Goal: Task Accomplishment & Management: Complete application form

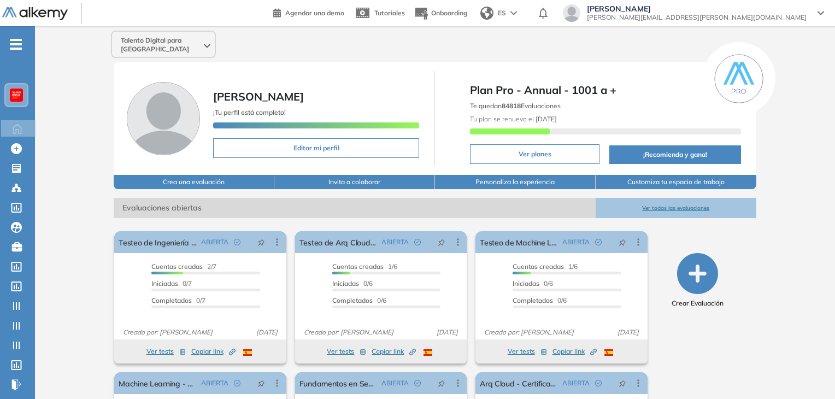
click at [21, 93] on div at bounding box center [16, 95] width 13 height 13
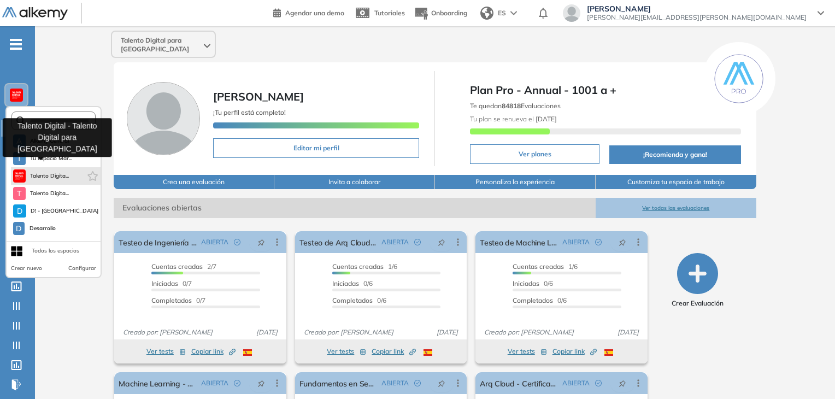
scroll to position [279, 0]
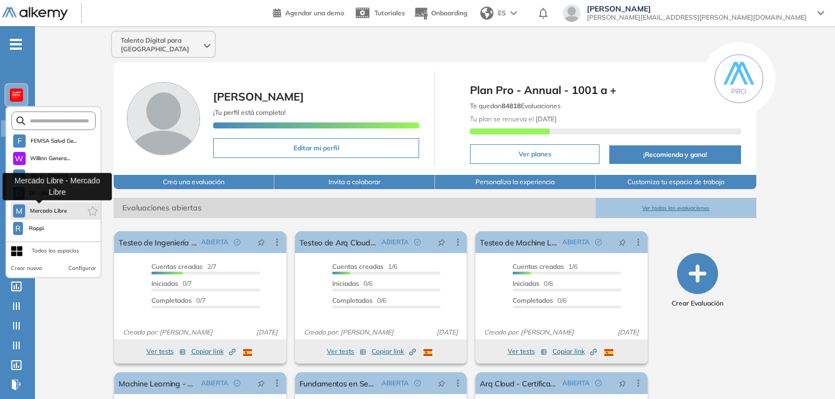
click at [51, 207] on span "Mercado Libre" at bounding box center [49, 211] width 38 height 9
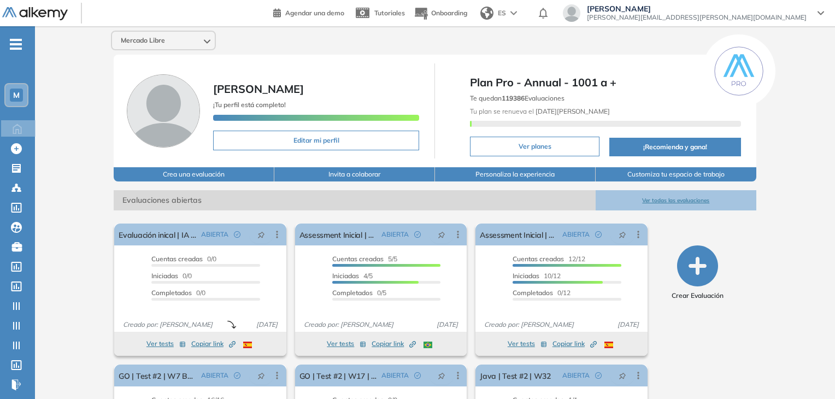
click at [698, 366] on div "Crear Evaluación" at bounding box center [698, 360] width 108 height 282
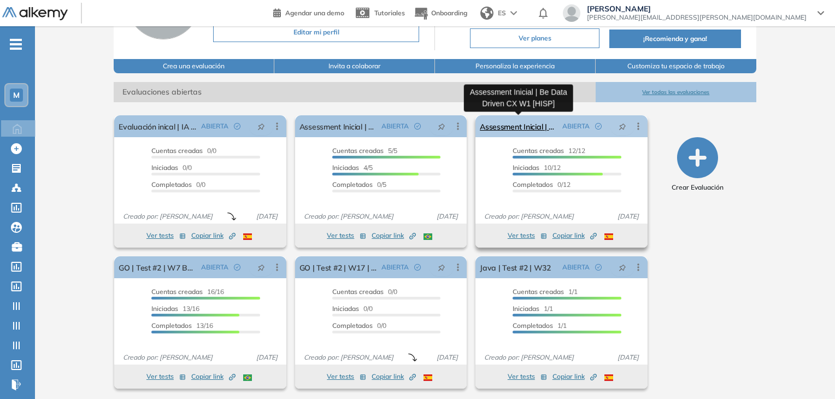
scroll to position [110, 0]
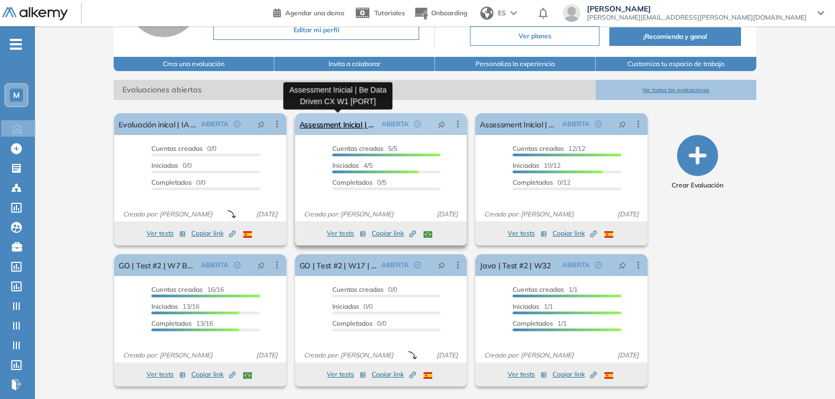
click at [340, 125] on link "Assessment Inicial | Be Data Driven CX W1 [PORT]" at bounding box center [338, 124] width 78 height 22
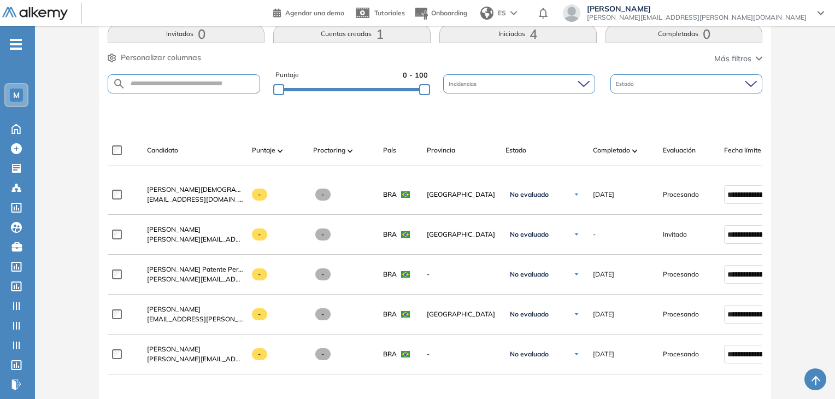
scroll to position [433, 0]
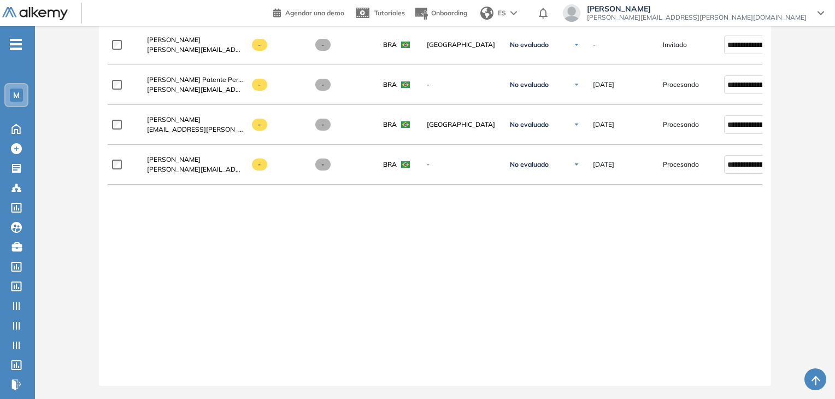
click at [380, 318] on div "**********" at bounding box center [435, 176] width 655 height 383
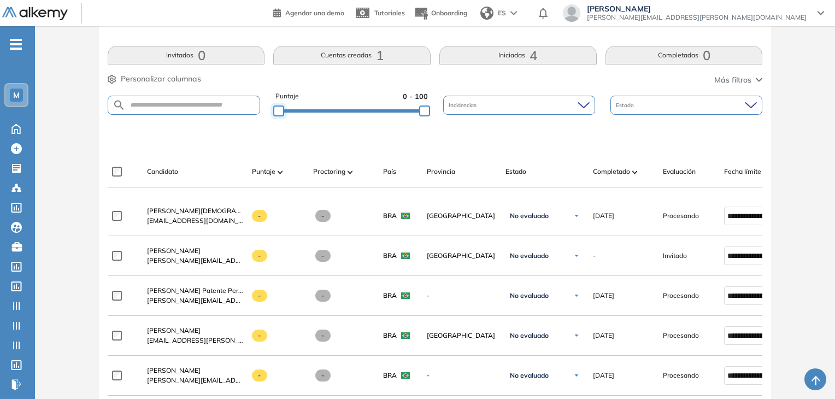
click at [275, 110] on div at bounding box center [278, 110] width 11 height 11
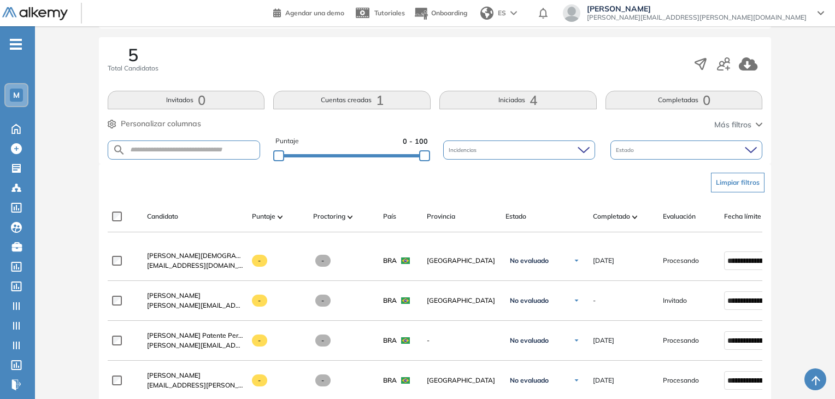
scroll to position [0, 0]
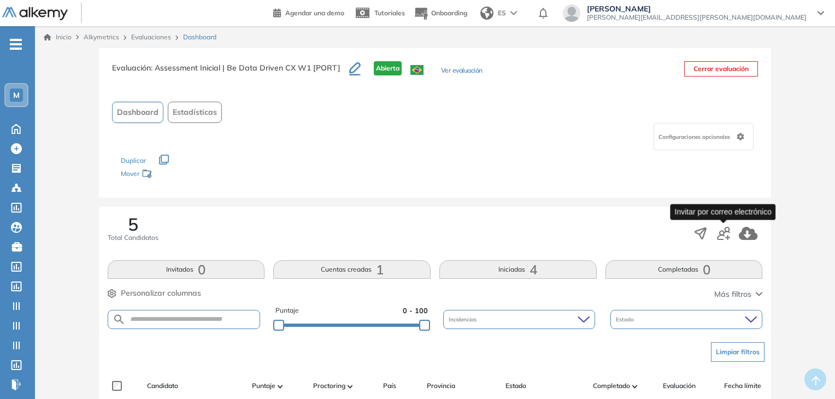
click at [727, 234] on icon "button" at bounding box center [723, 233] width 13 height 13
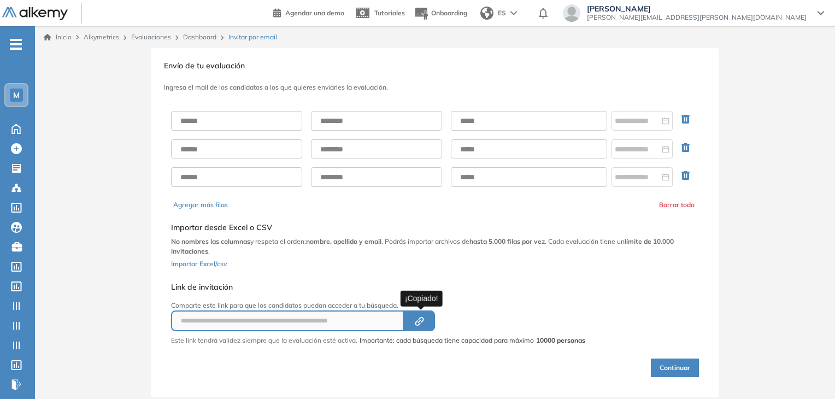
click at [420, 317] on icon "Created by potrace 1.16, written by [PERSON_NAME] [DATE]-[DATE]" at bounding box center [419, 321] width 13 height 9
click at [21, 366] on icon at bounding box center [16, 365] width 10 height 10
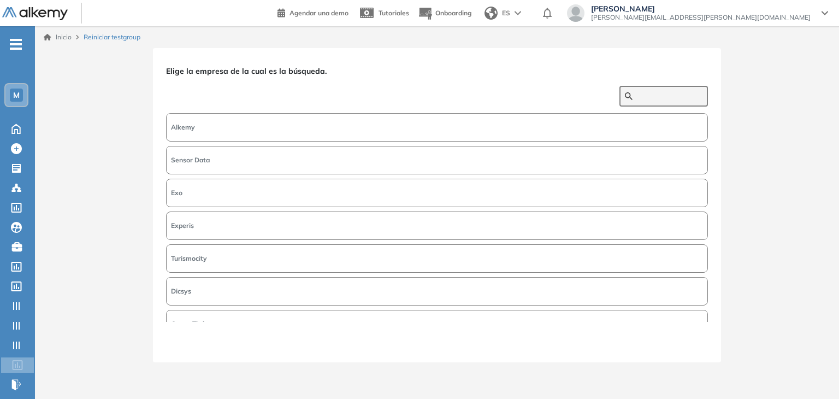
click at [641, 97] on input "text" at bounding box center [670, 96] width 66 height 10
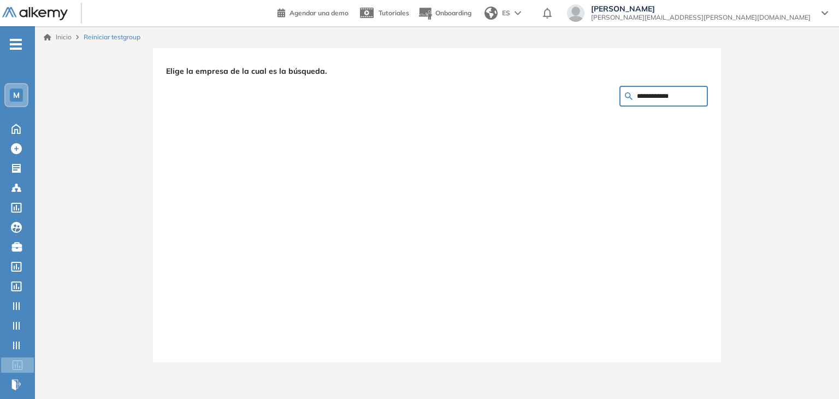
drag, startPoint x: 685, startPoint y: 99, endPoint x: 556, endPoint y: 101, distance: 128.4
click at [553, 103] on div "**********" at bounding box center [437, 191] width 542 height 261
type input "*******"
click at [233, 118] on button "Mercado Libre" at bounding box center [437, 127] width 542 height 28
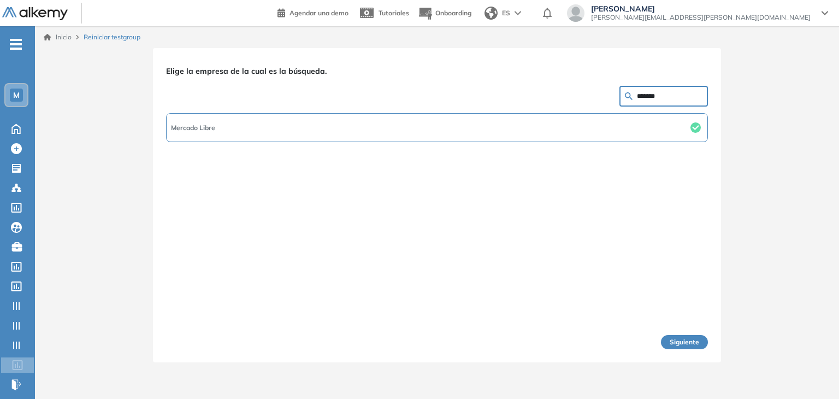
click at [697, 333] on div "Siguiente" at bounding box center [437, 335] width 542 height 27
click at [686, 342] on button "Siguiente" at bounding box center [684, 342] width 47 height 14
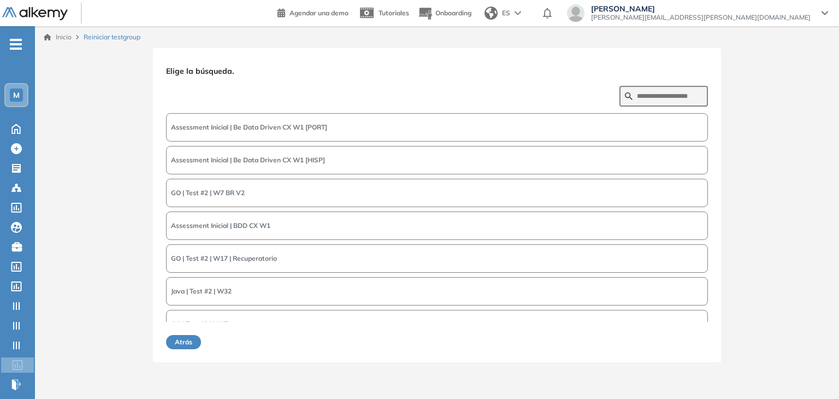
click at [345, 120] on button "Assessment Inicial | Be Data Driven CX W1 [PORT]" at bounding box center [437, 127] width 542 height 28
click at [673, 335] on button "Siguiente" at bounding box center [684, 342] width 47 height 14
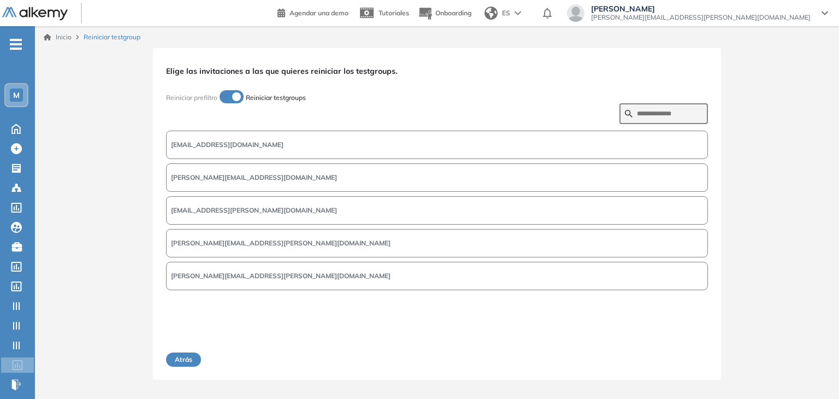
click at [212, 278] on span "[PERSON_NAME][EMAIL_ADDRESS][PERSON_NAME][DOMAIN_NAME]" at bounding box center [281, 276] width 220 height 10
click at [675, 358] on button "Siguiente" at bounding box center [684, 359] width 47 height 14
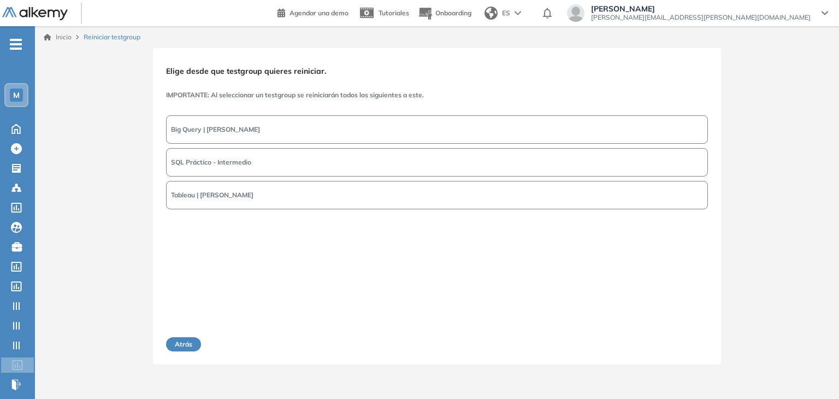
click at [233, 136] on button "Big Query | [PERSON_NAME]" at bounding box center [437, 129] width 542 height 28
click at [683, 339] on button "Siguiente" at bounding box center [684, 344] width 47 height 14
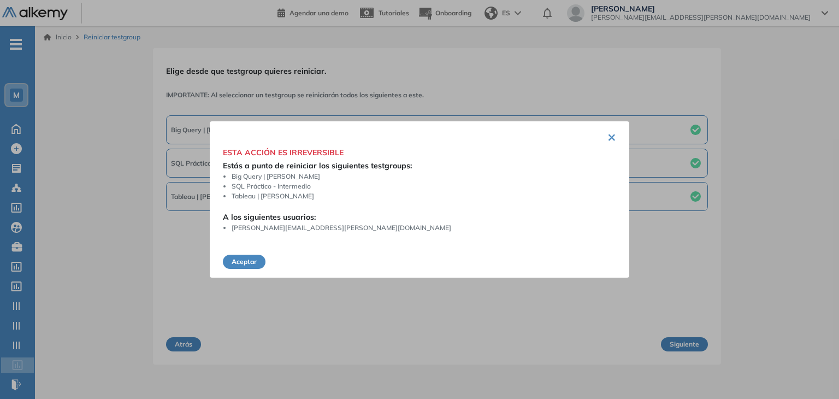
click at [242, 270] on div "× ESTA ACCIÓN ES IRREVERSIBLE Estás a punto de reiniciar los siguientes testgro…" at bounding box center [420, 199] width 420 height 156
click at [243, 260] on button "Aceptar" at bounding box center [244, 262] width 43 height 14
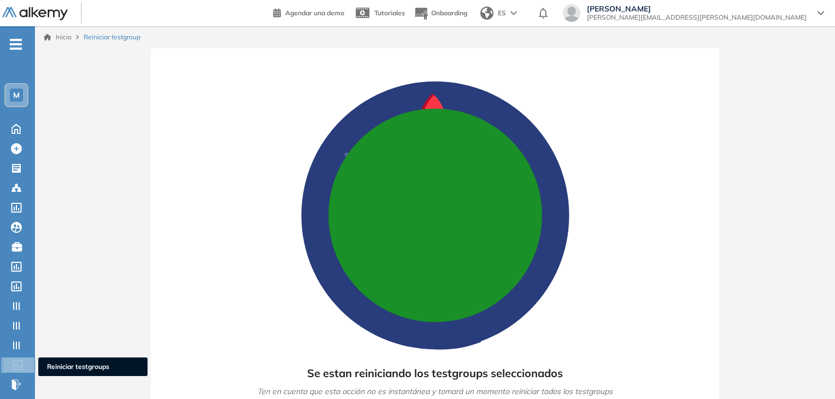
click at [17, 357] on div at bounding box center [18, 363] width 13 height 13
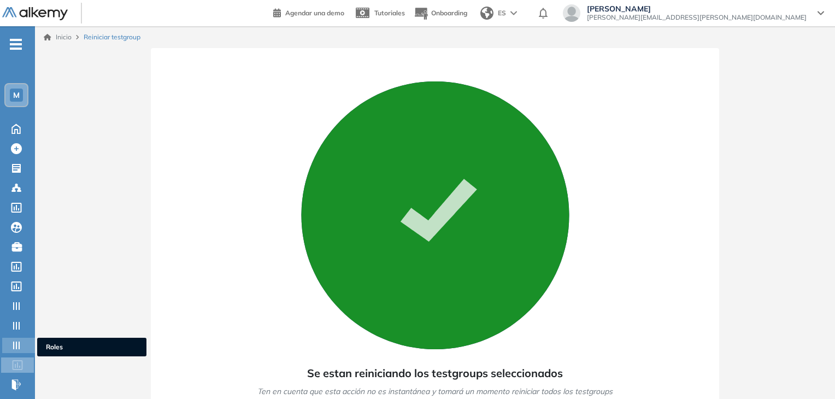
click at [26, 345] on div "Roles Roles" at bounding box center [18, 345] width 33 height 15
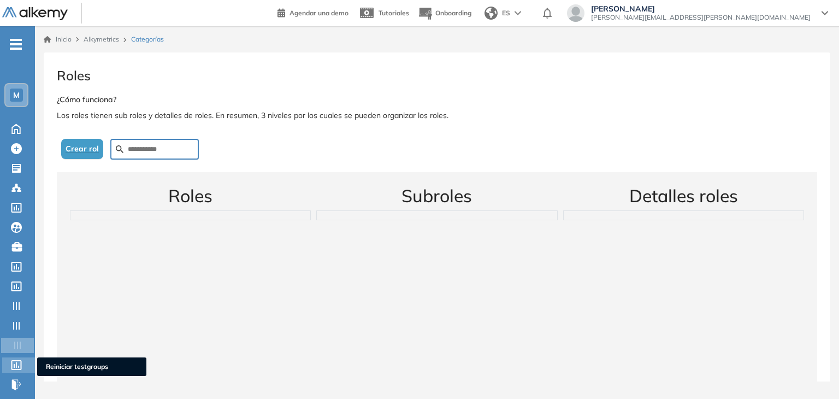
click at [22, 360] on div at bounding box center [17, 363] width 13 height 13
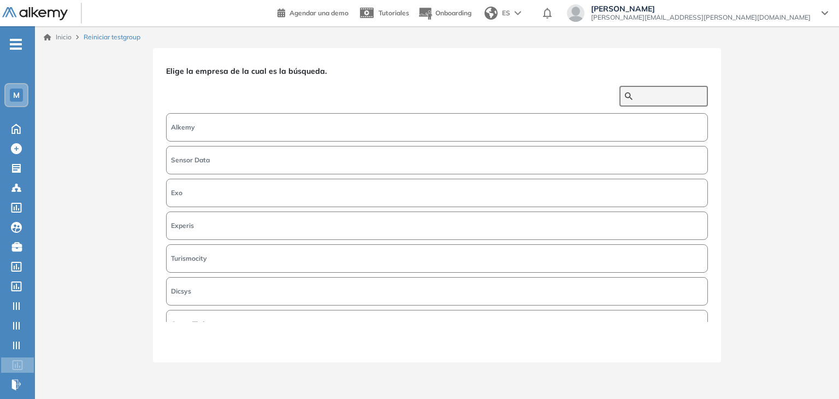
click at [652, 97] on input "text" at bounding box center [670, 96] width 66 height 10
click at [657, 104] on form at bounding box center [664, 96] width 89 height 21
click at [649, 92] on input "text" at bounding box center [670, 96] width 66 height 10
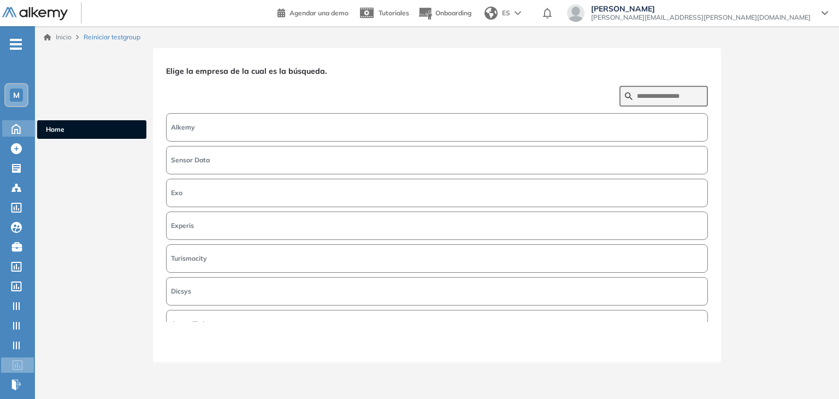
click at [16, 125] on icon at bounding box center [16, 127] width 19 height 13
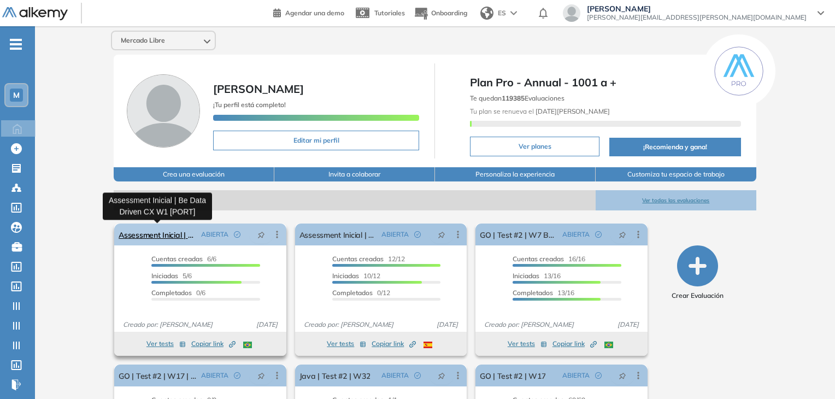
click at [161, 229] on link "Assessment Inicial | Be Data Driven CX W1 [PORT]" at bounding box center [158, 234] width 78 height 22
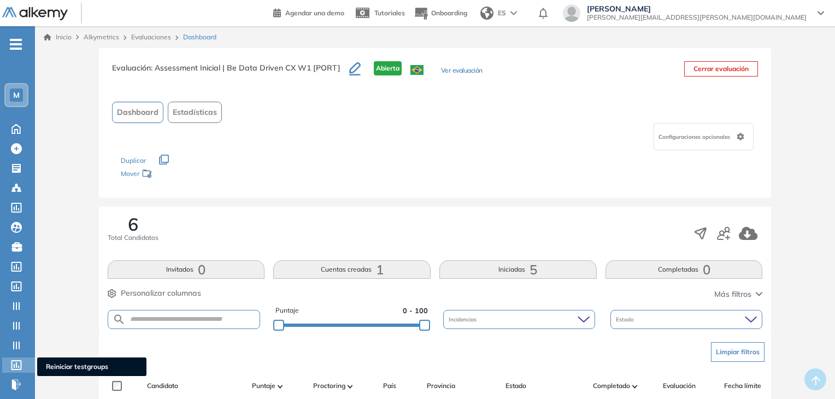
click at [24, 357] on div at bounding box center [17, 363] width 13 height 13
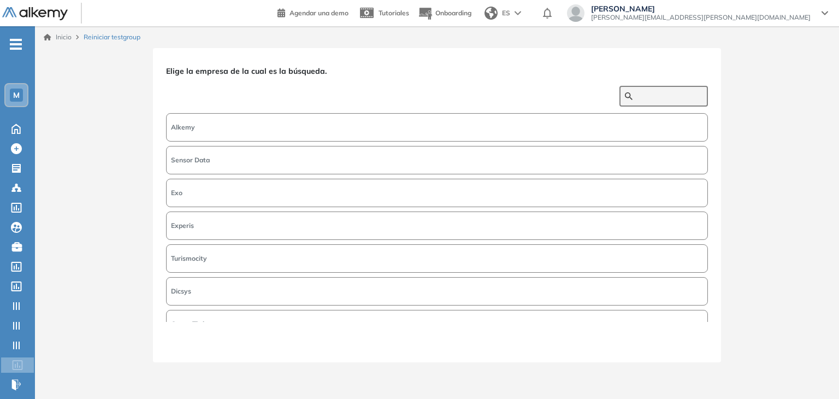
click at [644, 98] on input "text" at bounding box center [670, 96] width 66 height 10
type input "*******"
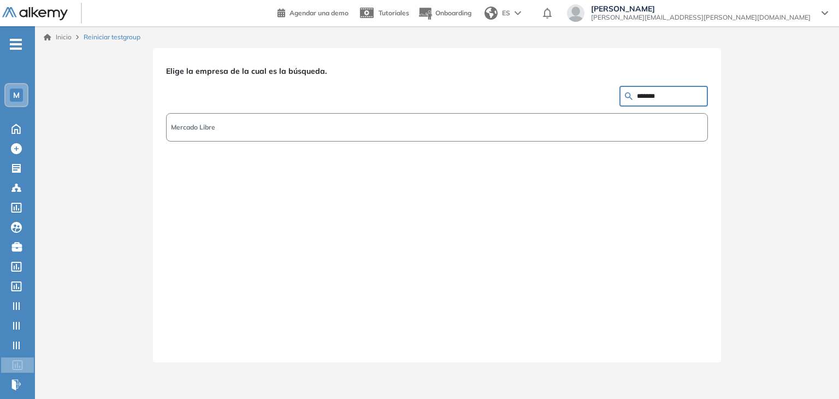
click at [281, 133] on button "Mercado Libre" at bounding box center [437, 127] width 542 height 28
click at [693, 347] on button "Siguiente" at bounding box center [684, 342] width 47 height 14
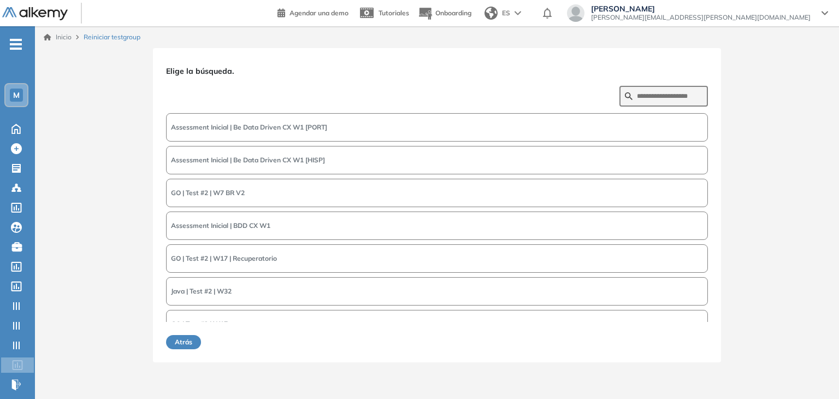
click at [338, 126] on button "Assessment Inicial | Be Data Driven CX W1 [PORT]" at bounding box center [437, 127] width 542 height 28
click at [680, 341] on button "Siguiente" at bounding box center [684, 342] width 47 height 14
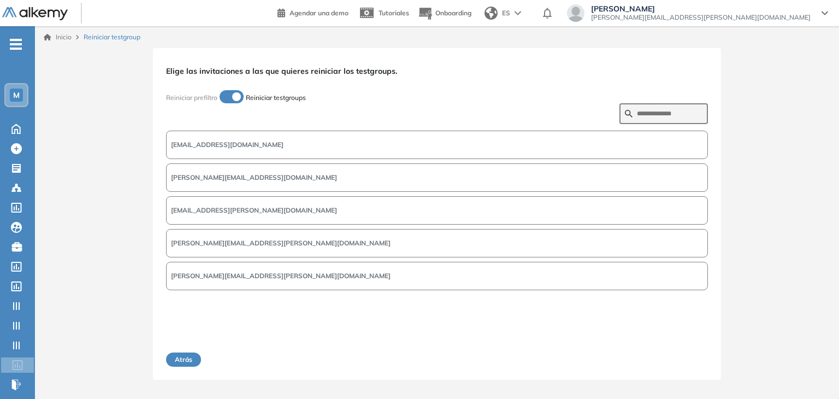
click at [267, 267] on button "[PERSON_NAME][EMAIL_ADDRESS][PERSON_NAME][DOMAIN_NAME]" at bounding box center [437, 276] width 542 height 28
click at [677, 361] on button "Siguiente" at bounding box center [684, 359] width 47 height 14
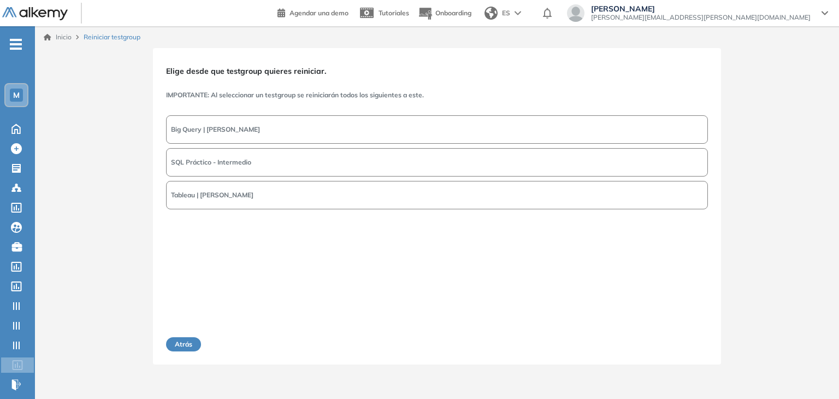
click at [265, 133] on button "Big Query | [PERSON_NAME]" at bounding box center [437, 129] width 542 height 28
click at [680, 347] on button "Siguiente" at bounding box center [684, 344] width 47 height 14
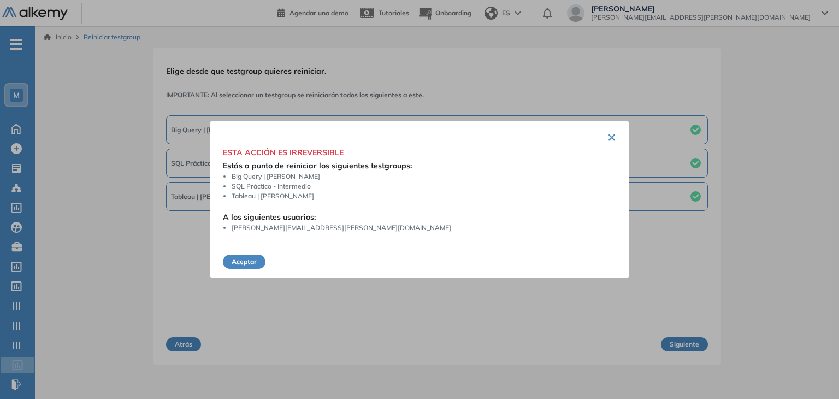
click at [254, 263] on button "Aceptar" at bounding box center [244, 262] width 43 height 14
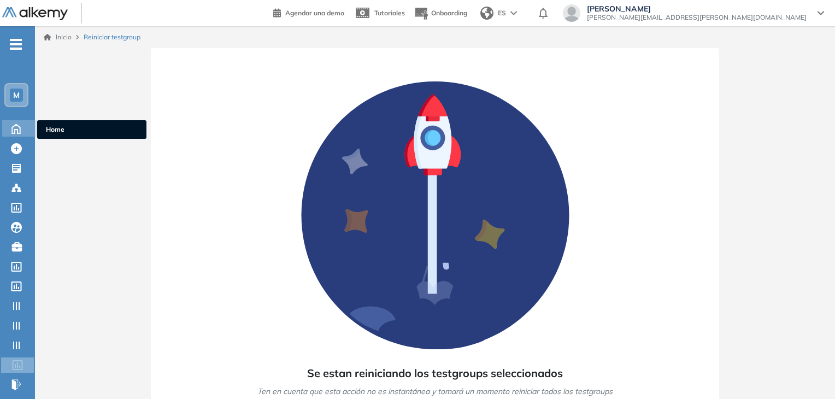
click at [16, 127] on icon at bounding box center [16, 127] width 19 height 13
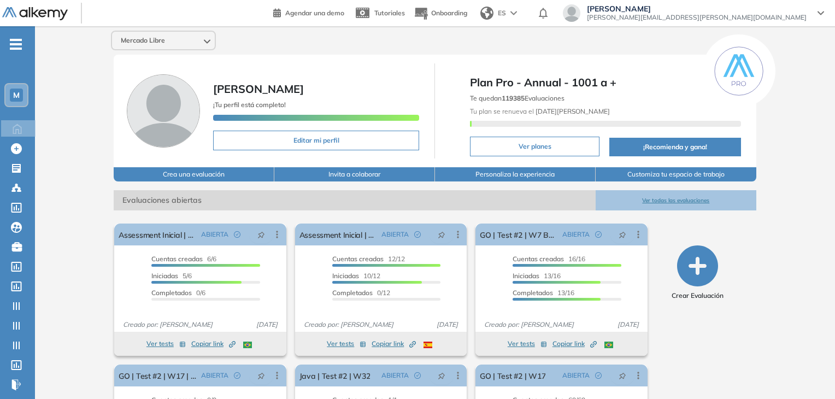
click at [90, 263] on div "Mercado Libre [PERSON_NAME] ¡Tu perfil está completo! Editar mi perfil Plan Pro…" at bounding box center [435, 268] width 800 height 484
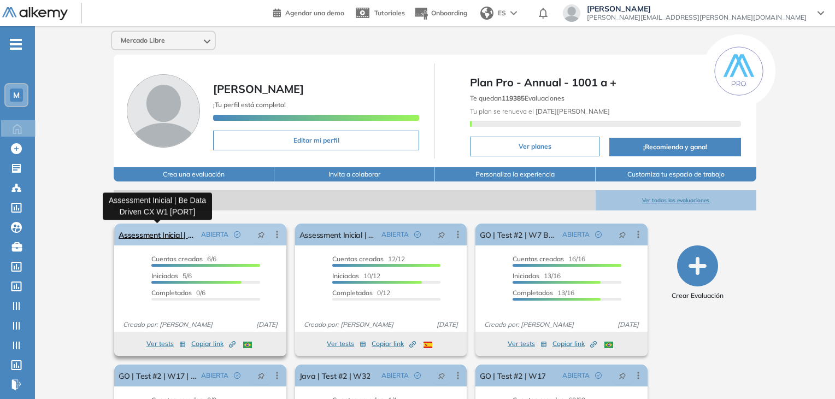
click at [142, 235] on link "Assessment Inicial | Be Data Driven CX W1 [PORT]" at bounding box center [158, 234] width 78 height 22
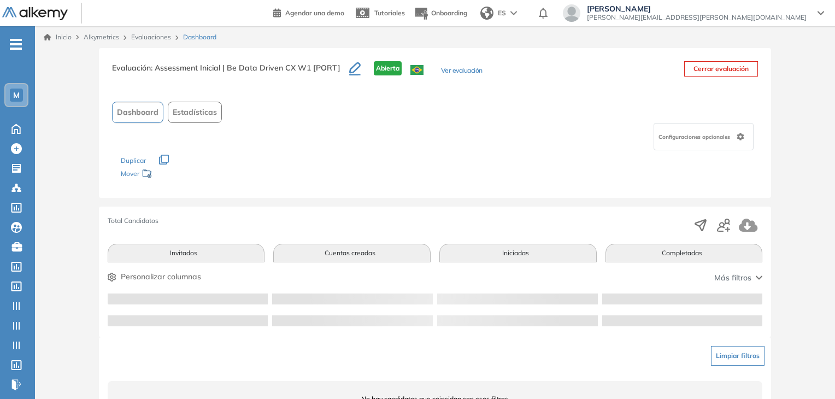
click at [624, 350] on div "Limpiar filtros" at bounding box center [437, 355] width 655 height 33
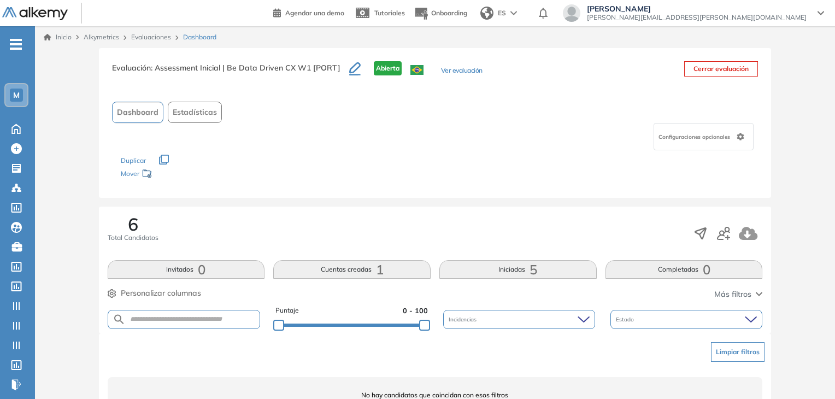
click at [164, 40] on link "Evaluaciones" at bounding box center [151, 37] width 40 height 8
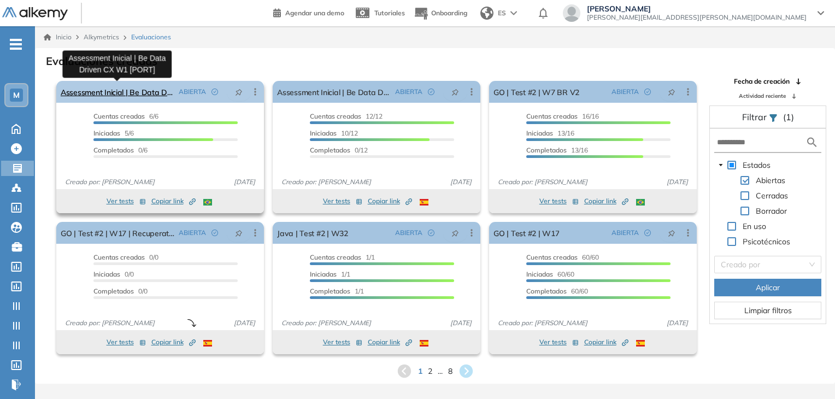
click at [119, 89] on link "Assessment Inicial | Be Data Driven CX W1 [PORT]" at bounding box center [118, 92] width 114 height 22
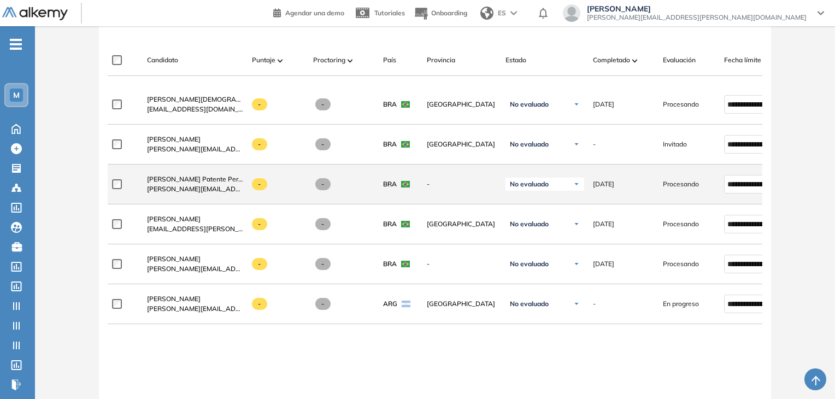
scroll to position [328, 0]
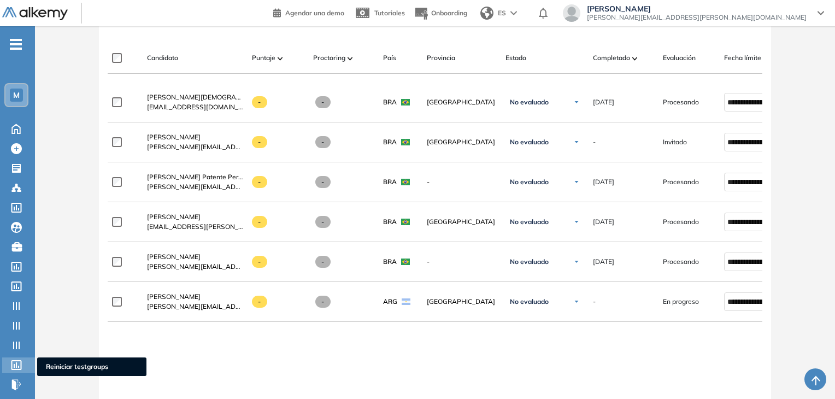
click at [17, 367] on icon at bounding box center [16, 365] width 11 height 10
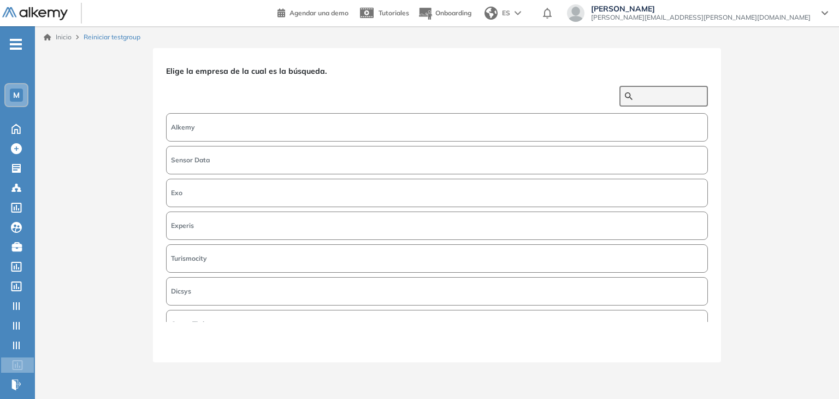
click at [664, 93] on input "text" at bounding box center [670, 96] width 66 height 10
type input "*******"
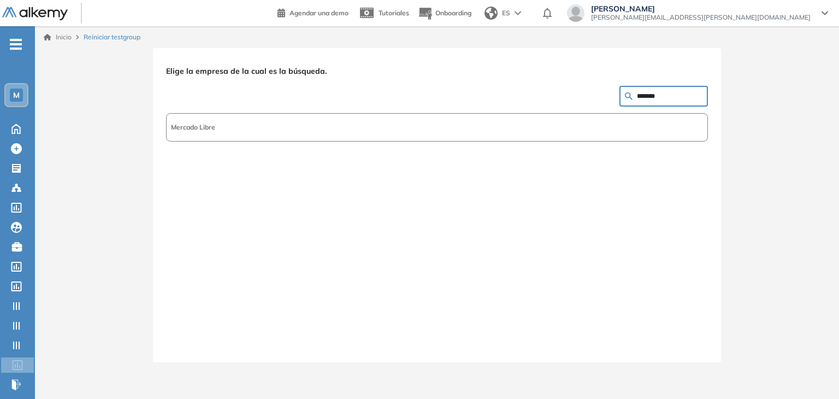
click at [201, 119] on button "Mercado Libre" at bounding box center [437, 127] width 542 height 28
click at [679, 351] on div "Elige la empresa de la cual es la búsqueda. ******* Mercado Libre Siguiente" at bounding box center [437, 205] width 568 height 314
click at [684, 343] on button "Siguiente" at bounding box center [684, 342] width 47 height 14
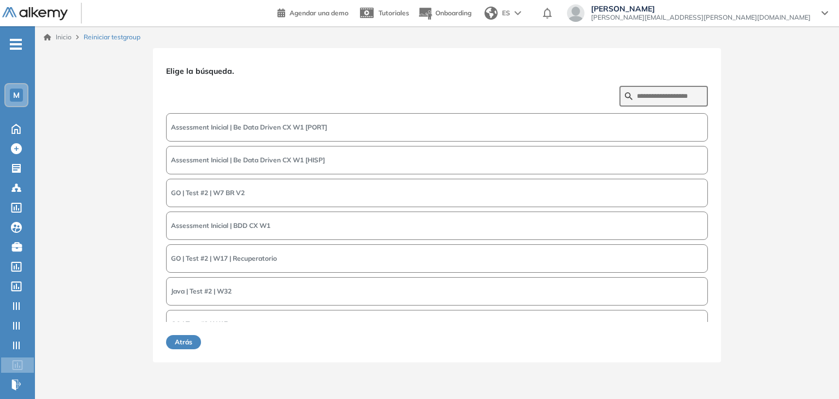
click at [335, 137] on button "Assessment Inicial | Be Data Driven CX W1 [PORT]" at bounding box center [437, 127] width 542 height 28
click at [684, 346] on button "Siguiente" at bounding box center [684, 342] width 47 height 14
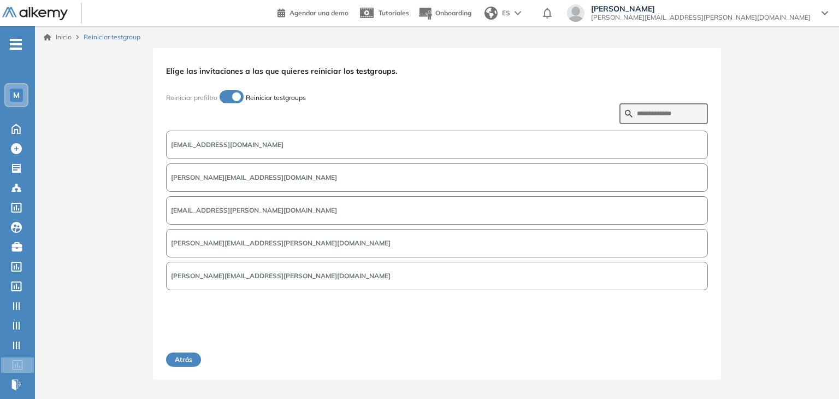
click at [315, 341] on div "Atrás Siguiente" at bounding box center [437, 352] width 542 height 27
click at [367, 357] on div "Atrás Siguiente" at bounding box center [437, 352] width 542 height 27
click at [15, 117] on ul "M Home Home Crear Evaluación Crear Evaluación Evaluaciones Evaluaciones Candida…" at bounding box center [17, 219] width 35 height 350
click at [14, 131] on icon at bounding box center [16, 127] width 19 height 13
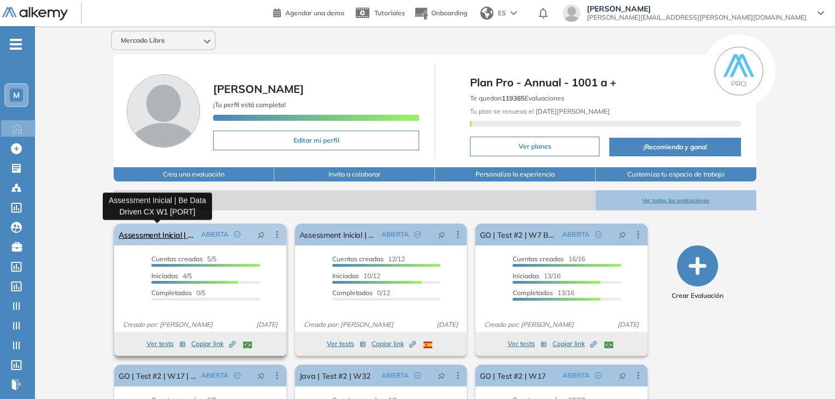
click at [158, 236] on link "Assessment Inicial | Be Data Driven CX W1 [PORT]" at bounding box center [158, 234] width 78 height 22
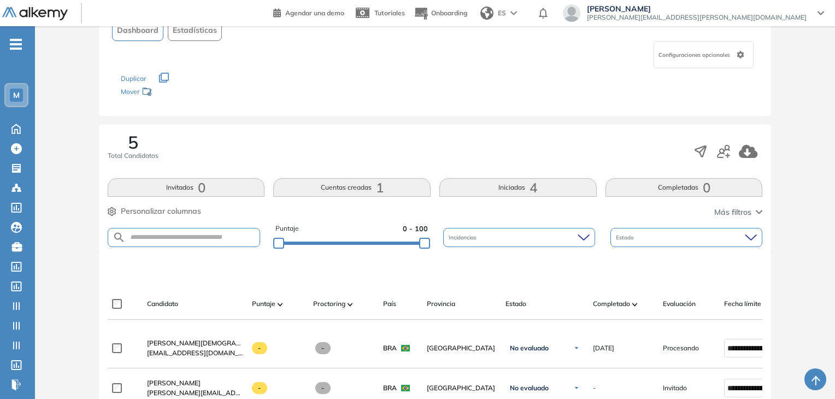
scroll to position [328, 0]
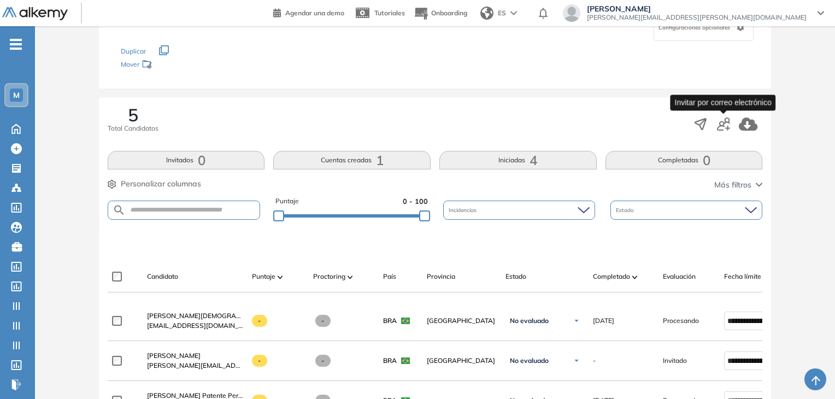
click at [724, 127] on icon "button" at bounding box center [723, 123] width 13 height 13
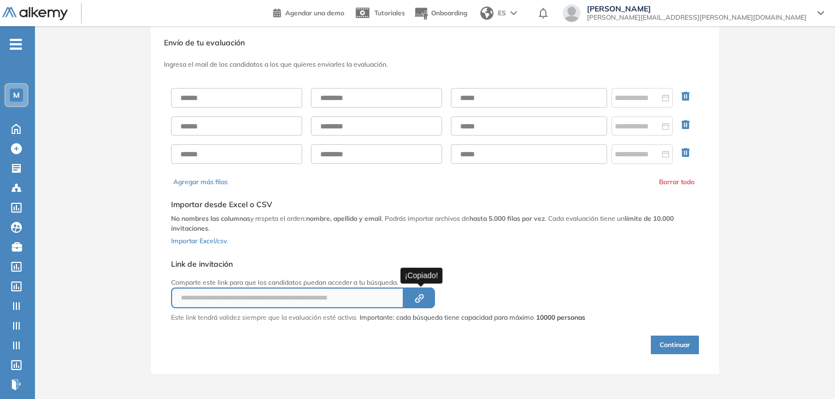
click at [424, 300] on icon "Created by potrace 1.16, written by [PERSON_NAME] [DATE]-[DATE]" at bounding box center [419, 298] width 13 height 9
